Goal: Transaction & Acquisition: Obtain resource

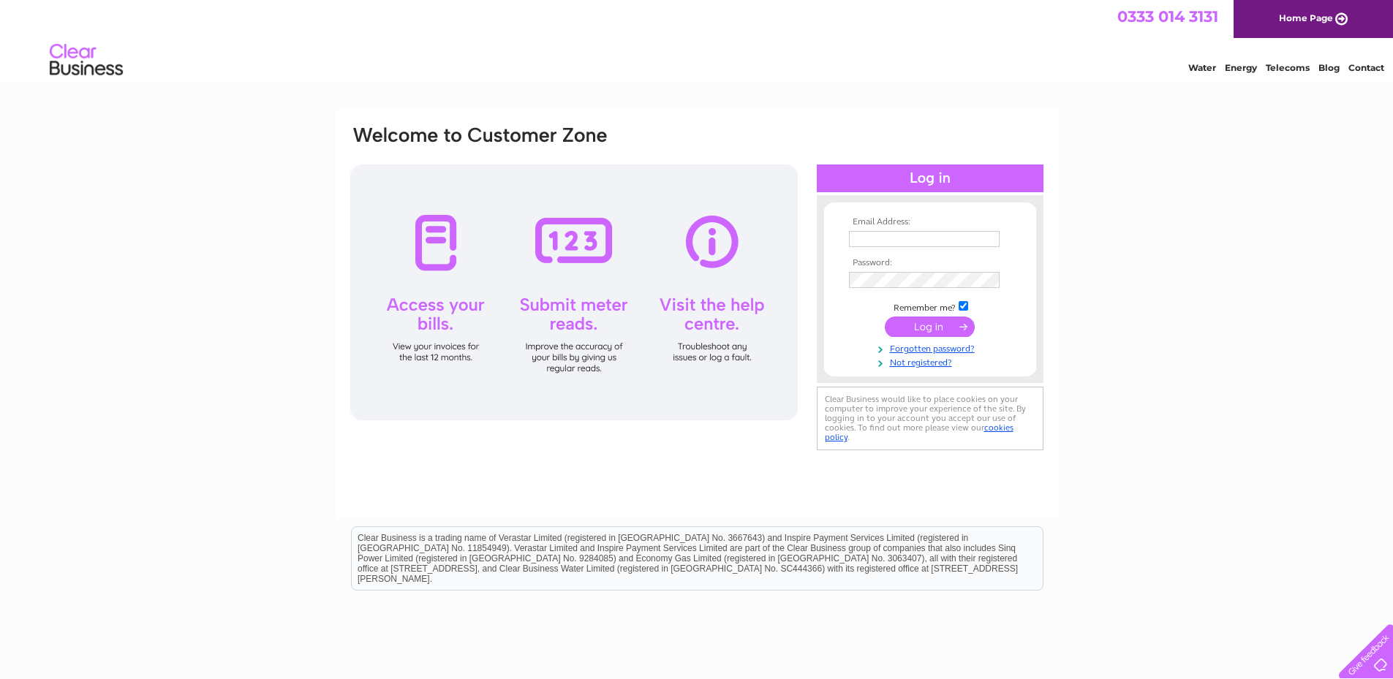
type input "natalie@campingwagon.co.uk"
click at [939, 325] on input "submit" at bounding box center [930, 327] width 90 height 20
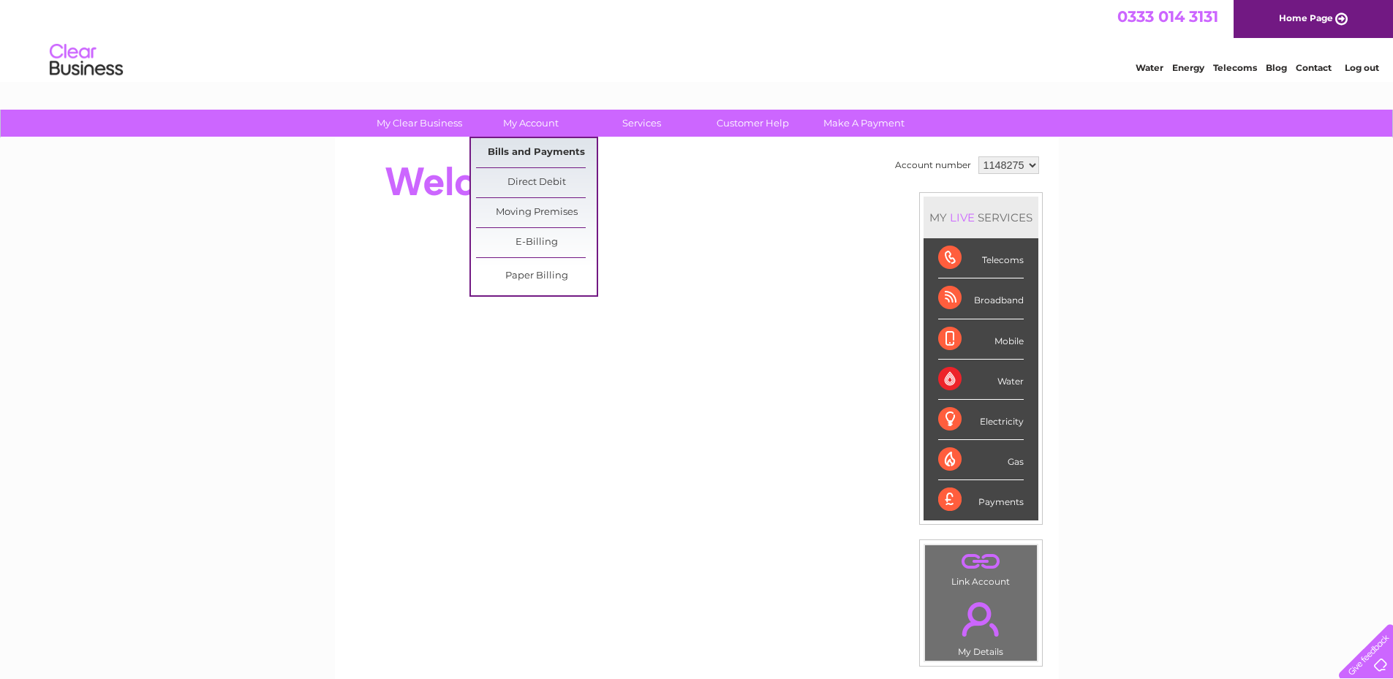
click at [517, 151] on link "Bills and Payments" at bounding box center [536, 152] width 121 height 29
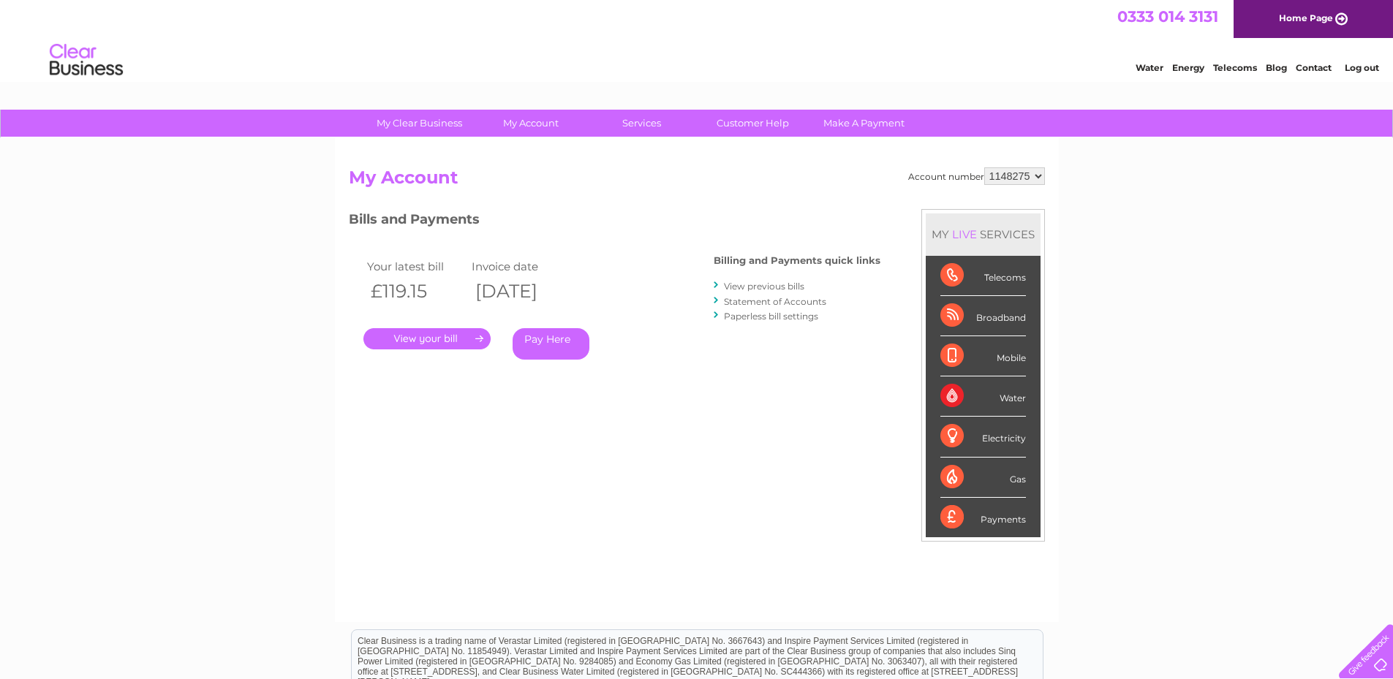
click at [746, 284] on link "View previous bills" at bounding box center [764, 286] width 80 height 11
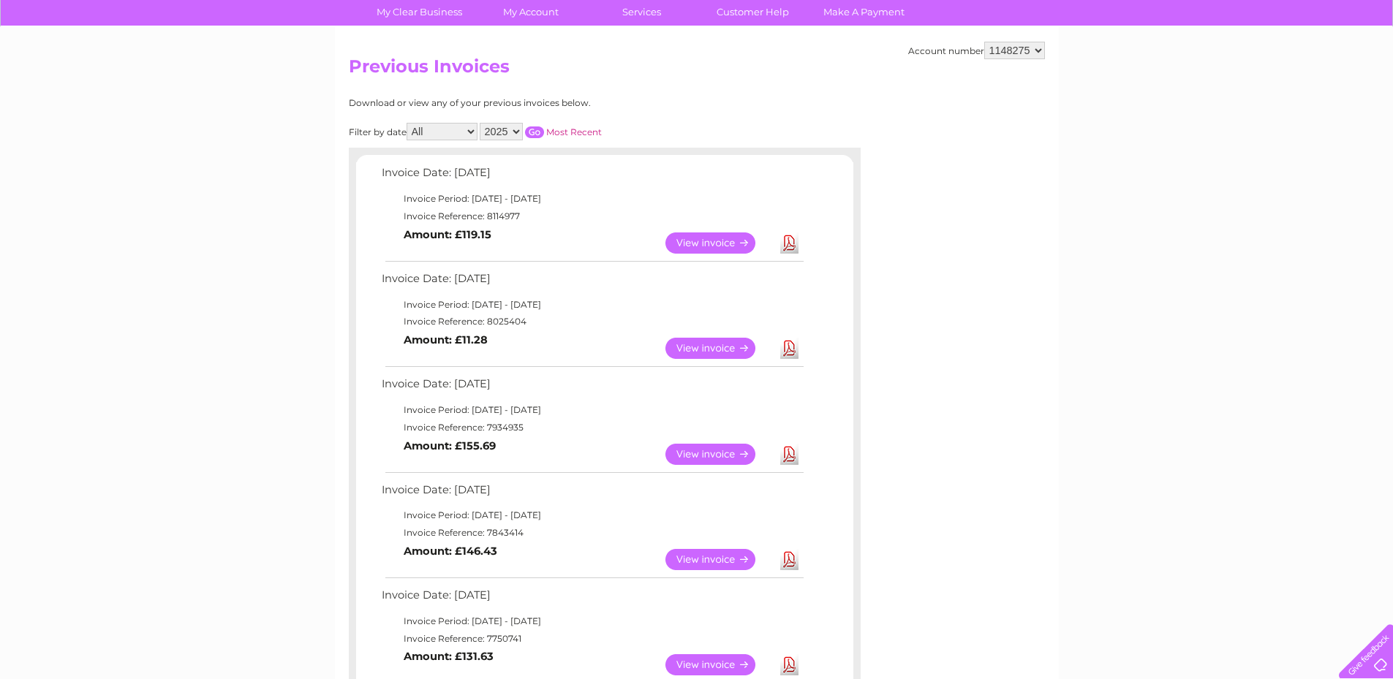
scroll to position [146, 0]
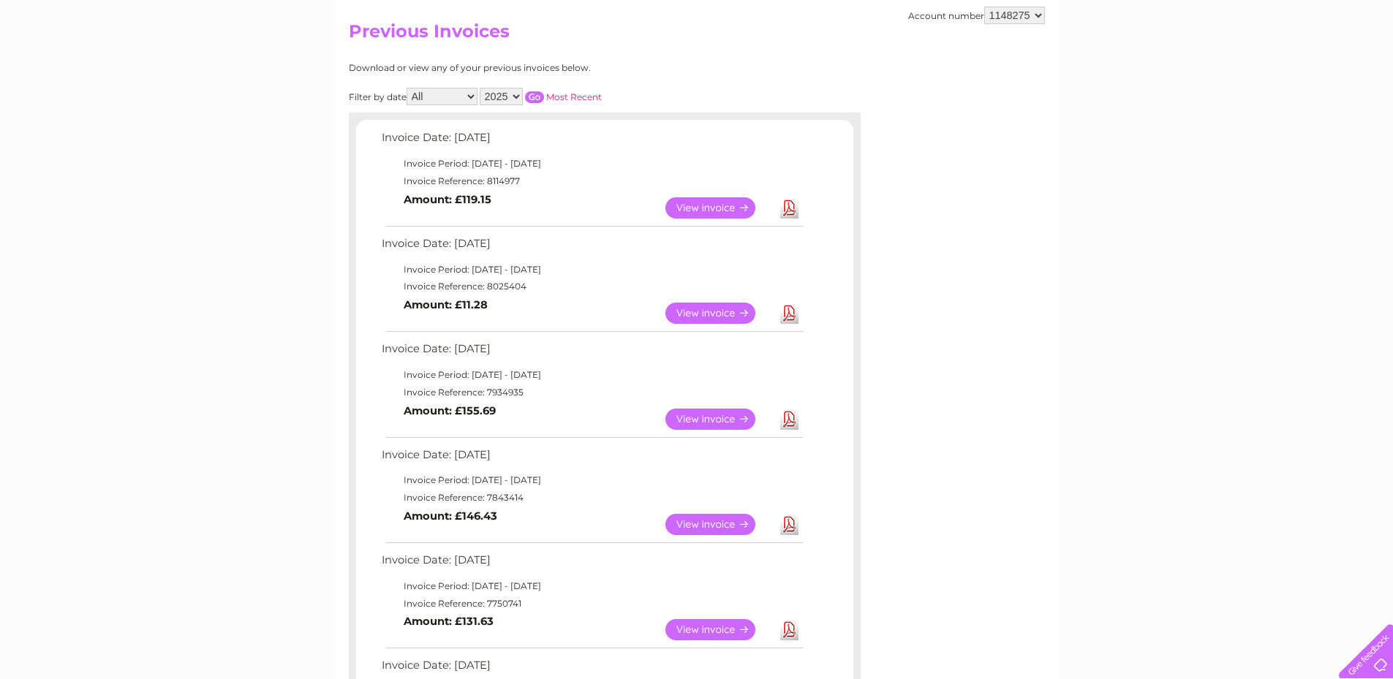
click at [715, 524] on link "View" at bounding box center [720, 524] width 108 height 21
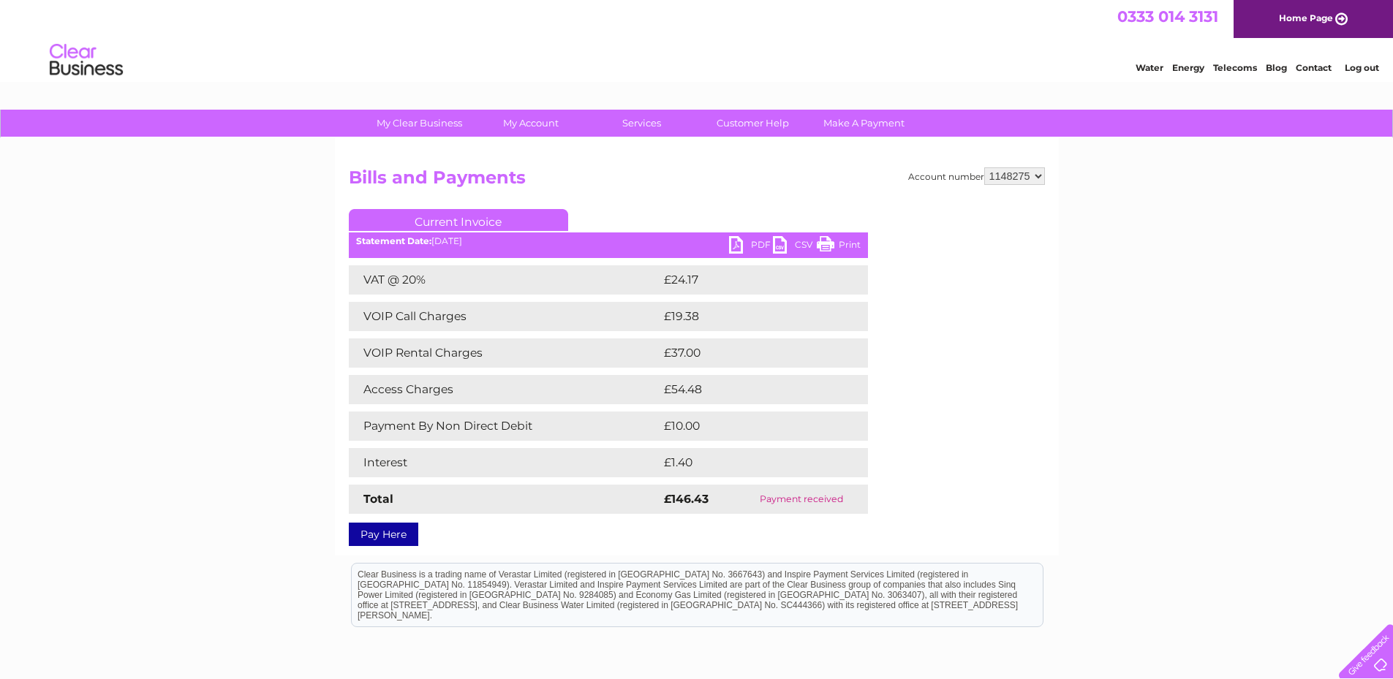
click at [744, 242] on link "PDF" at bounding box center [751, 246] width 44 height 21
click at [749, 244] on link "PDF" at bounding box center [751, 246] width 44 height 21
